Goal: Task Accomplishment & Management: Use online tool/utility

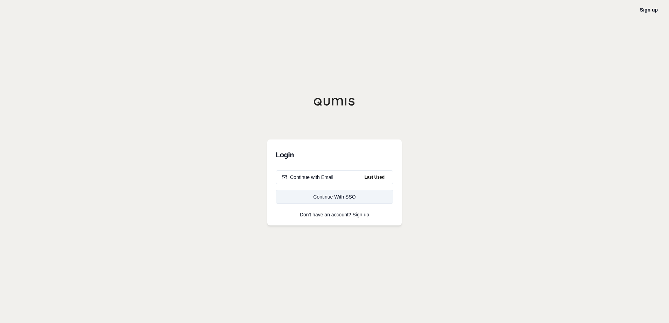
click at [318, 198] on div "Continue With SSO" at bounding box center [335, 197] width 106 height 7
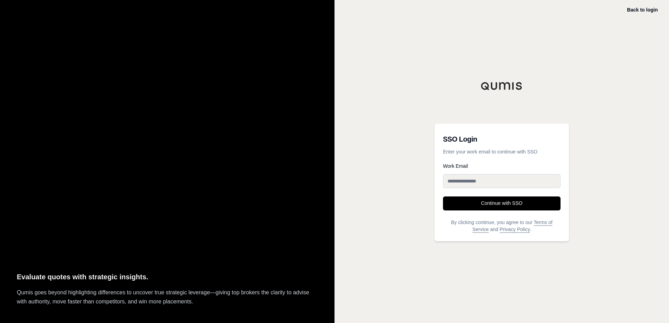
click at [457, 183] on input "Work Email" at bounding box center [502, 181] width 118 height 14
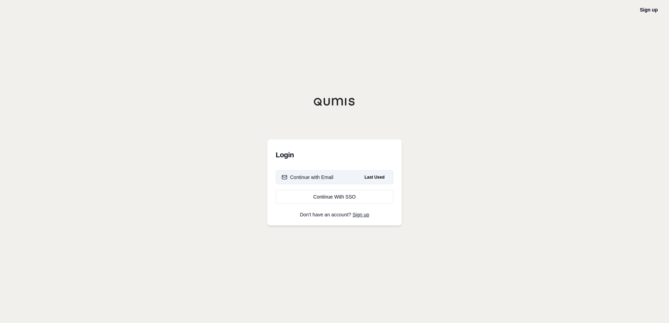
click at [319, 179] on div "Continue with Email" at bounding box center [308, 177] width 52 height 7
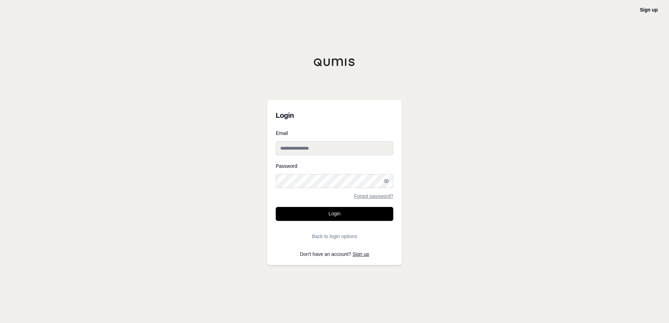
type input "**********"
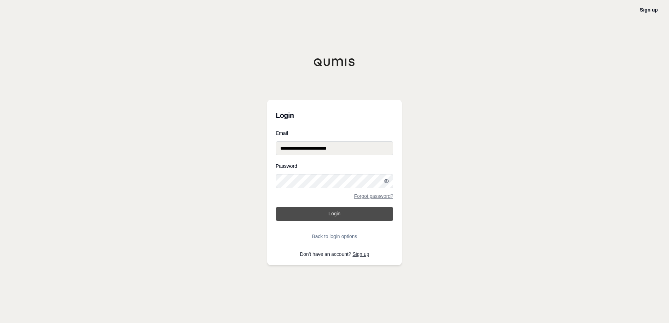
click at [333, 216] on button "Login" at bounding box center [335, 214] width 118 height 14
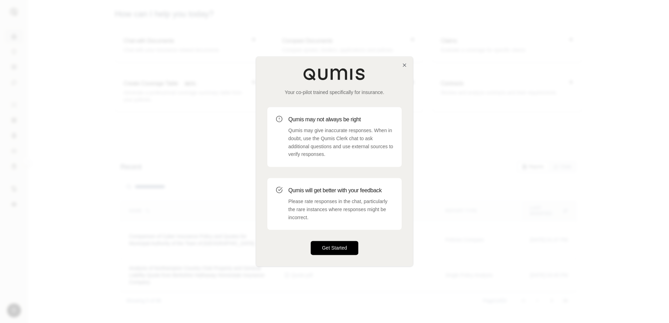
click at [337, 250] on button "Get Started" at bounding box center [335, 249] width 48 height 14
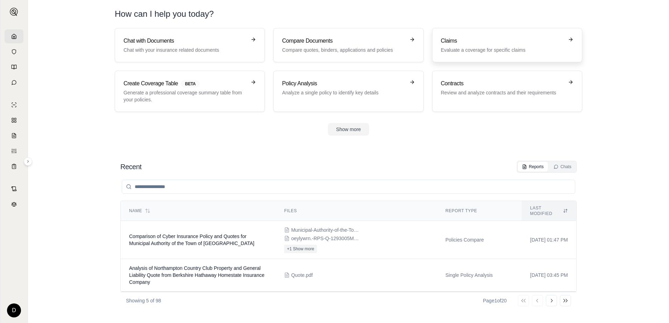
click at [489, 49] on p "Evaluate a coverage for specific claims" at bounding box center [502, 50] width 123 height 7
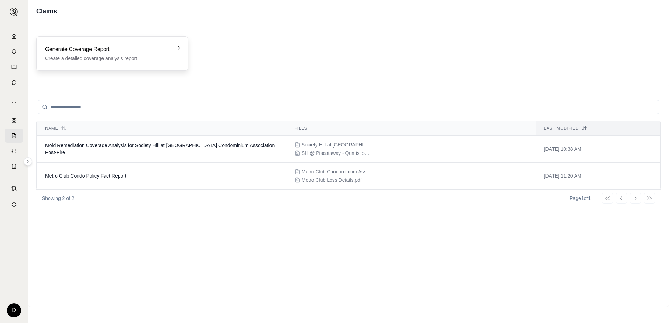
click at [127, 56] on p "Create a detailed coverage analysis report" at bounding box center [107, 58] width 125 height 7
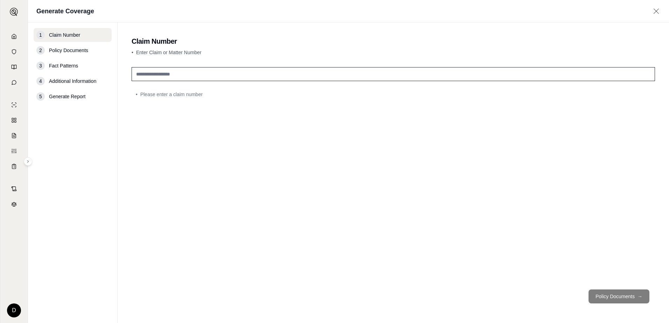
click at [177, 74] on input "text" at bounding box center [394, 74] width 524 height 14
type input "********"
click at [624, 298] on button "Policy Documents →" at bounding box center [619, 297] width 61 height 14
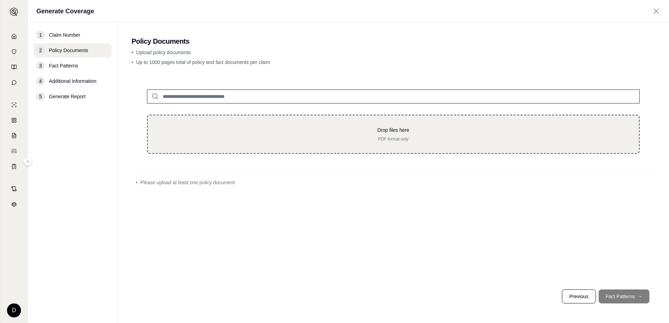
click at [328, 132] on p "Drop files here" at bounding box center [393, 130] width 469 height 7
type input "**********"
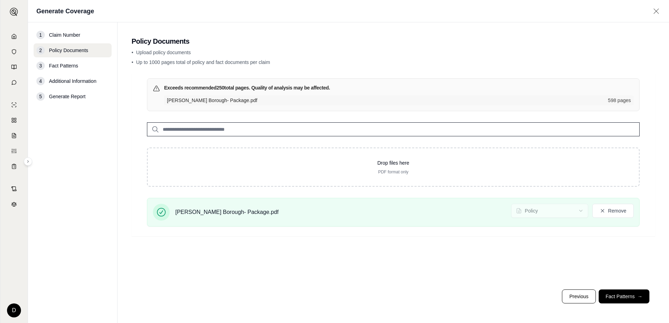
click at [383, 236] on div "Exceeds recommended 250 total pages. Quality of analysis may be affected. Jim T…" at bounding box center [394, 155] width 524 height 162
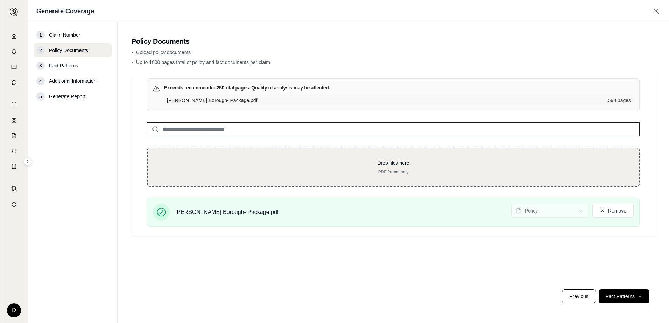
click at [269, 168] on div "Drop files here PDF format only" at bounding box center [393, 167] width 469 height 15
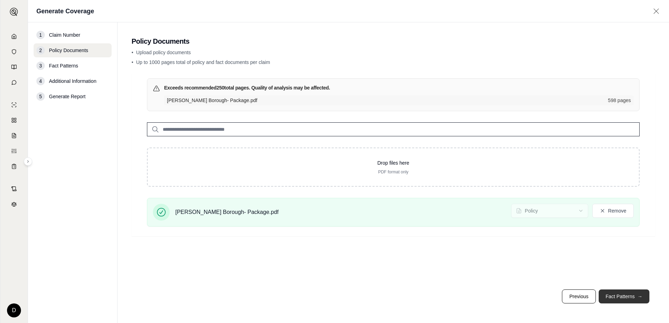
click at [616, 298] on button "Fact Patterns →" at bounding box center [624, 297] width 51 height 14
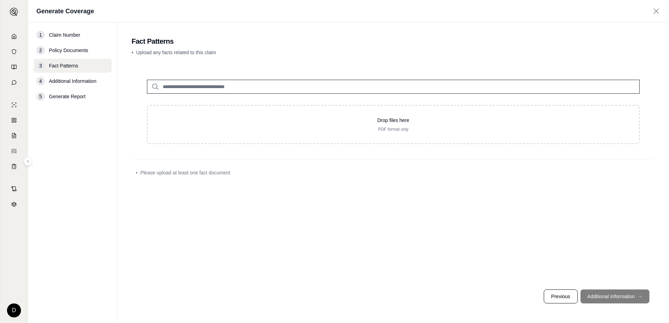
click at [422, 214] on div "Drop files here PDF format only • Please upload at least one fact document" at bounding box center [394, 174] width 524 height 220
click at [608, 297] on footer "Previous Additional Information →" at bounding box center [394, 296] width 524 height 25
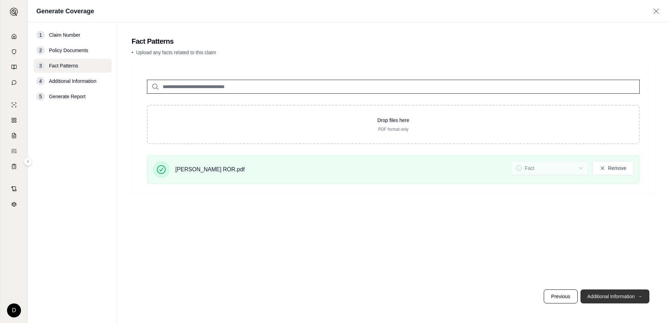
click at [612, 300] on button "Additional Information →" at bounding box center [615, 297] width 69 height 14
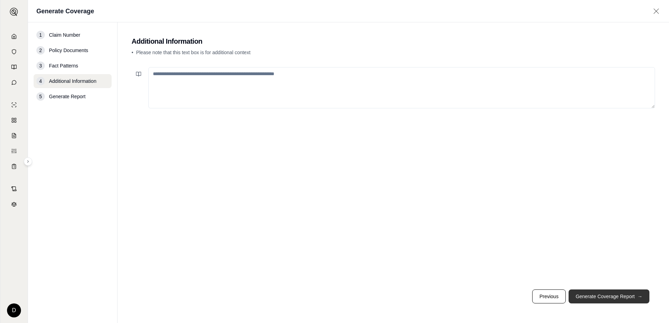
click at [612, 300] on button "Generate Coverage Report →" at bounding box center [609, 297] width 81 height 14
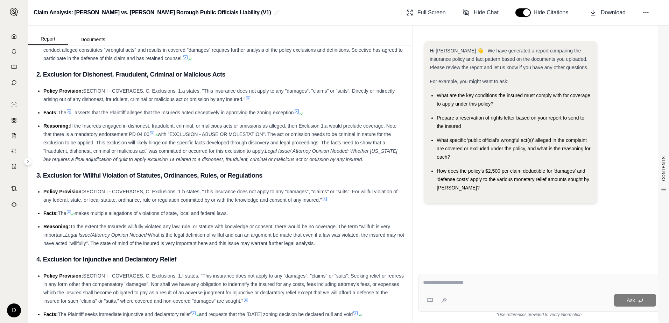
scroll to position [1225, 0]
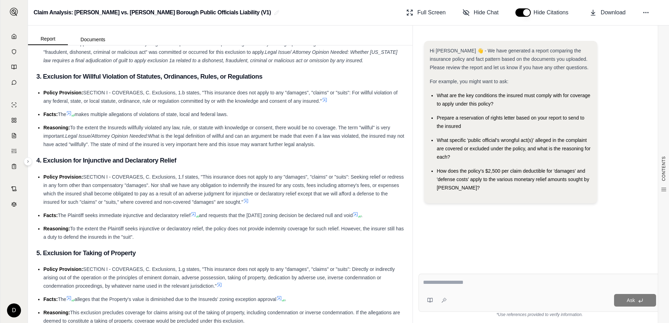
click at [168, 247] on h3 "5. Exclusion for Taking of Property" at bounding box center [220, 253] width 368 height 13
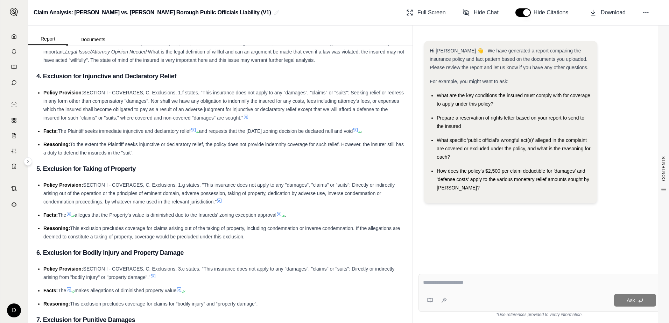
scroll to position [1365, 0]
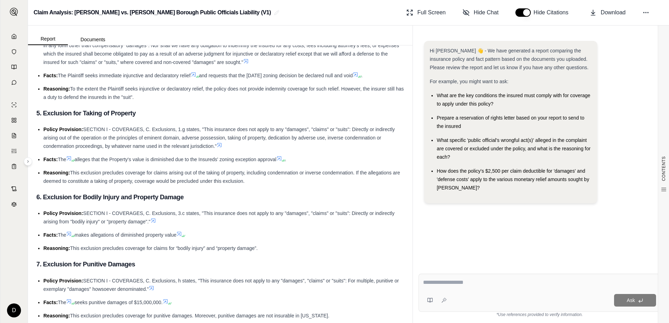
click at [284, 244] on li "Reasoning: This exclusion precludes coverage for claims for “bodily injury” and…" at bounding box center [223, 248] width 361 height 8
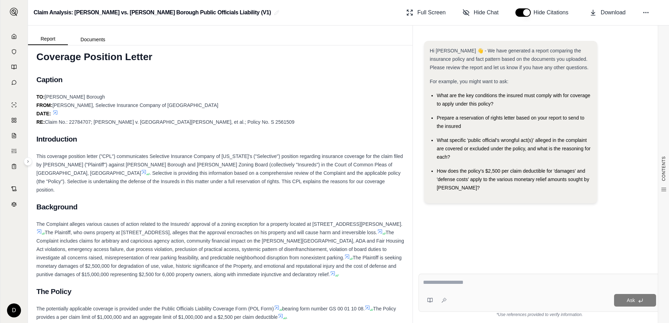
scroll to position [1855, 0]
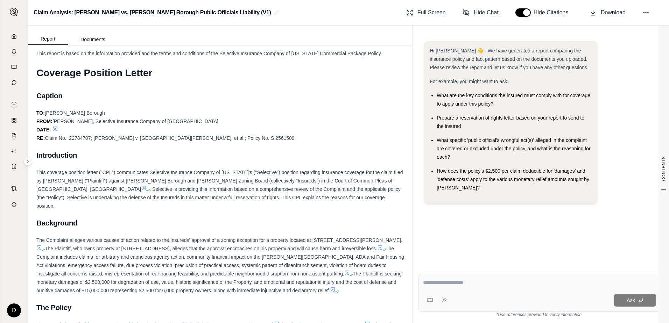
click at [256, 129] on div "TO: Jim Thorpe Borough FROM: Lisa Leist, Selective Insurance Company of America…" at bounding box center [220, 126] width 368 height 34
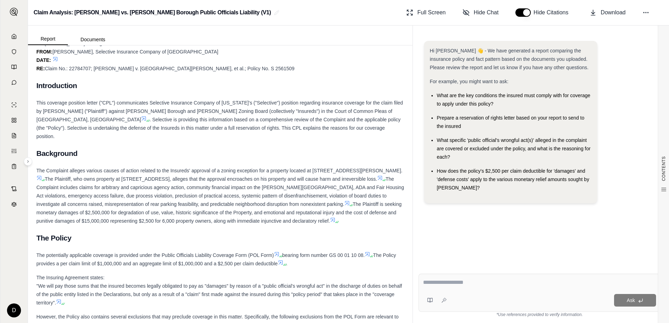
scroll to position [1925, 0]
click at [118, 231] on h2 "The Policy" at bounding box center [220, 238] width 368 height 15
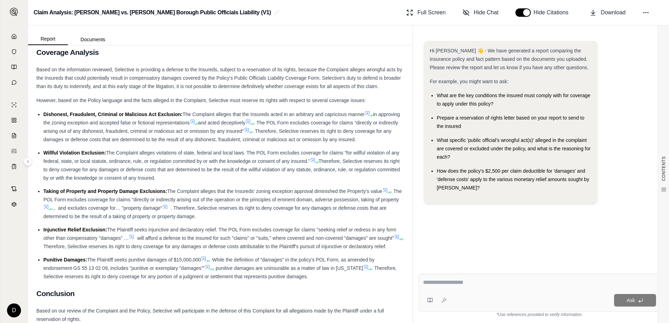
scroll to position [2311, 0]
